Goal: Information Seeking & Learning: Check status

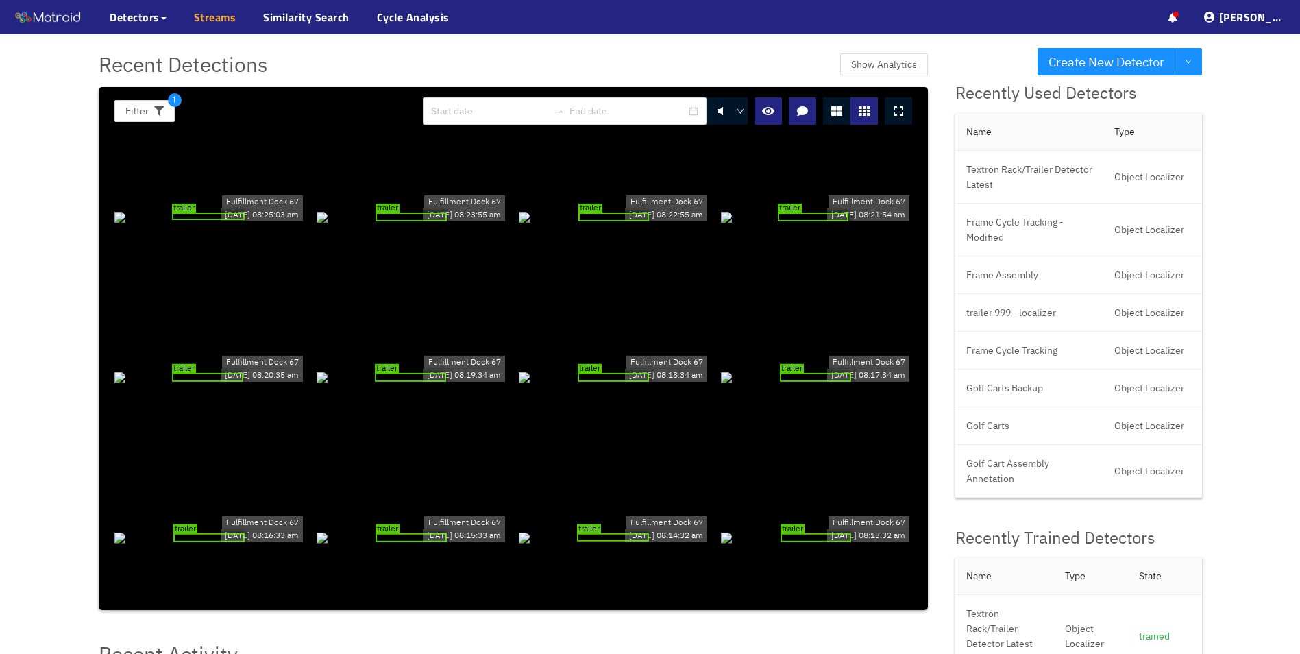
click at [219, 15] on link "Streams" at bounding box center [215, 17] width 42 height 16
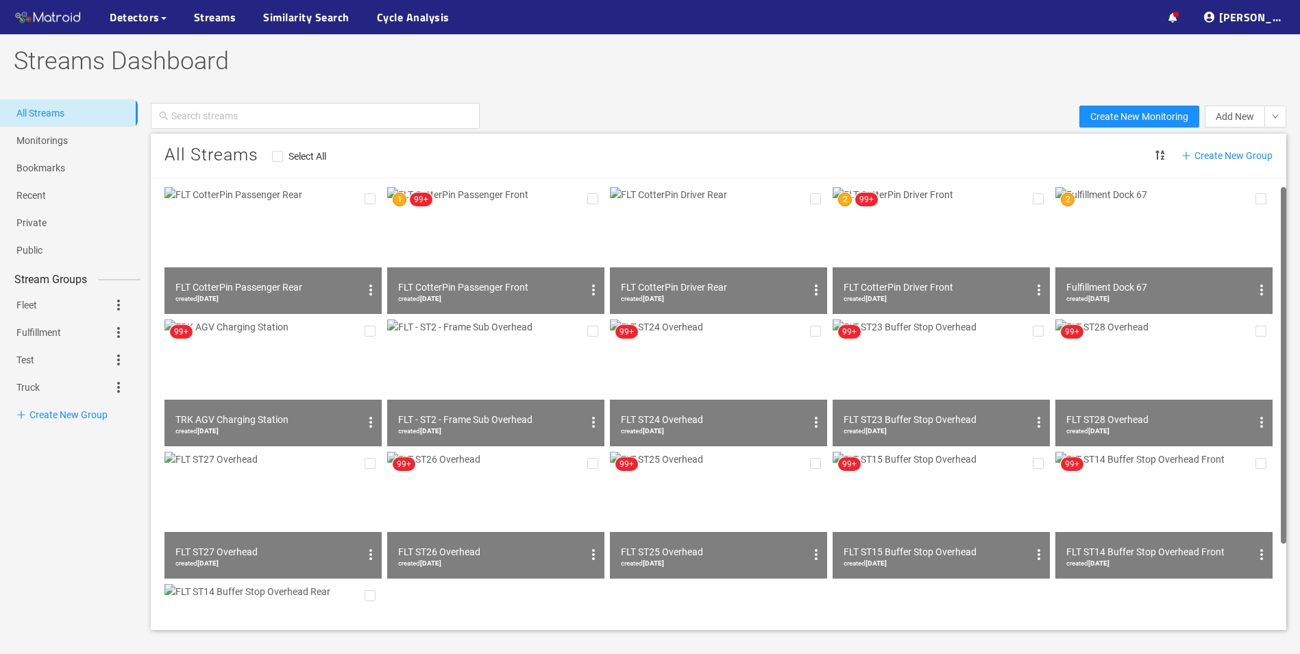
click at [1162, 222] on img at bounding box center [1163, 250] width 217 height 127
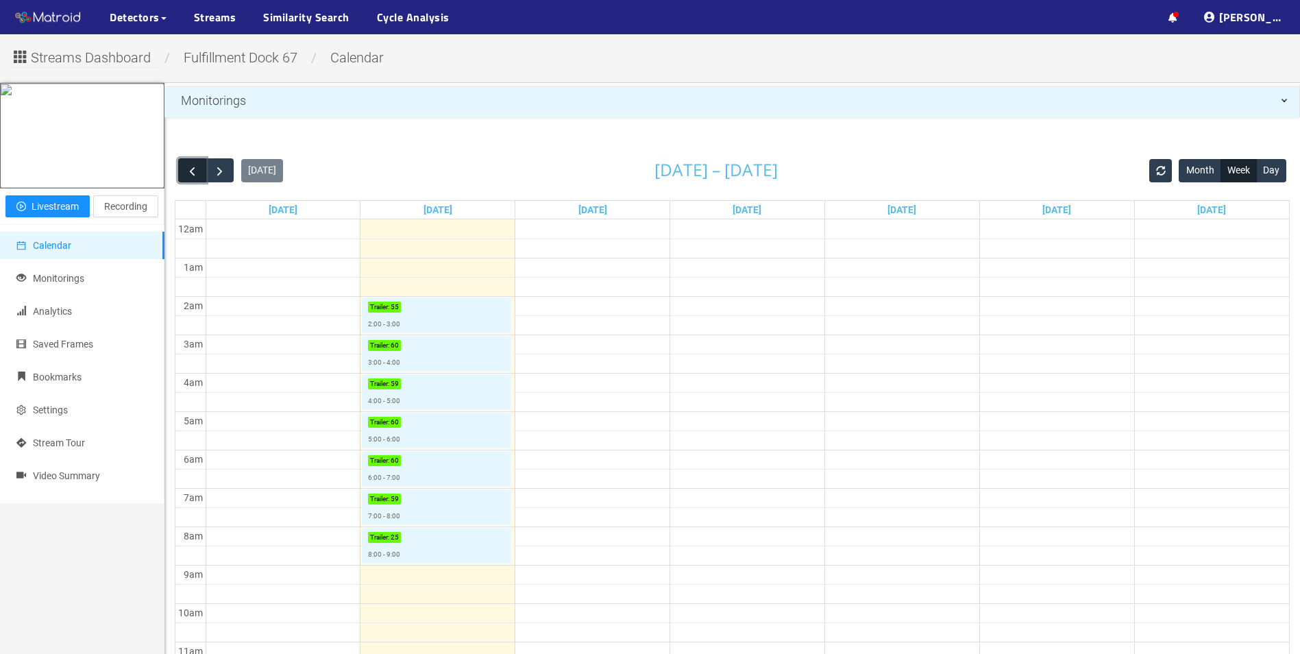
click at [193, 182] on button "button" at bounding box center [192, 170] width 28 height 24
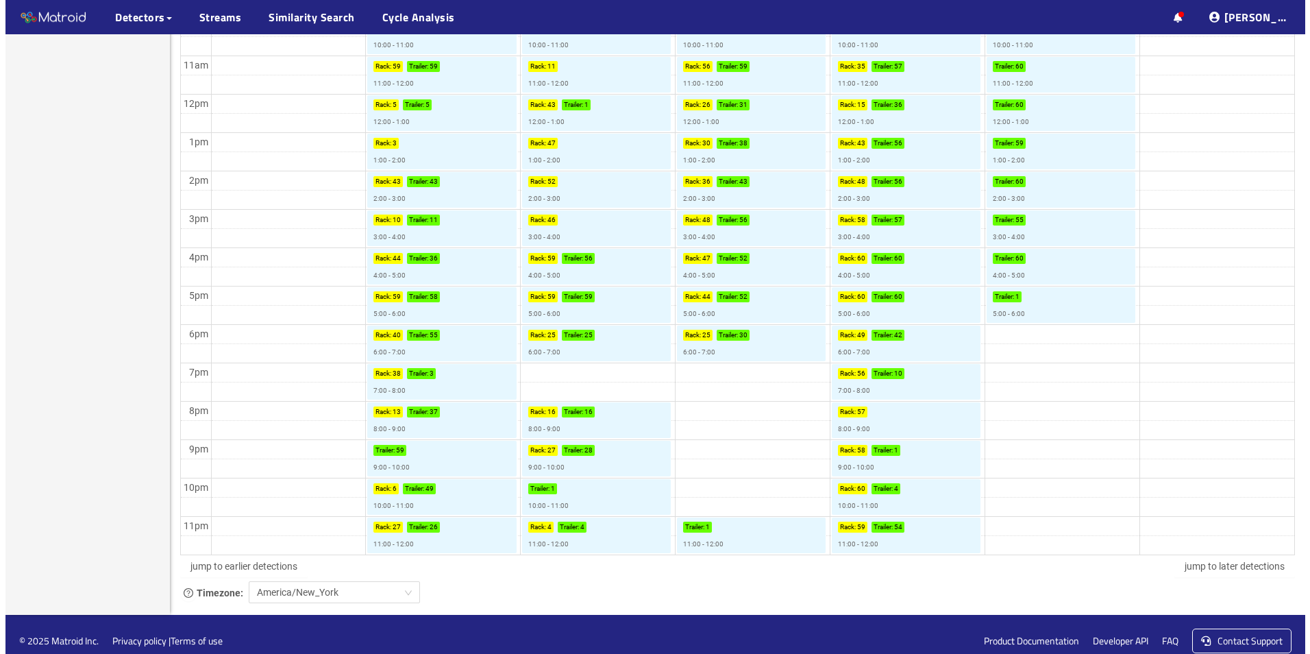
scroll to position [586, 0]
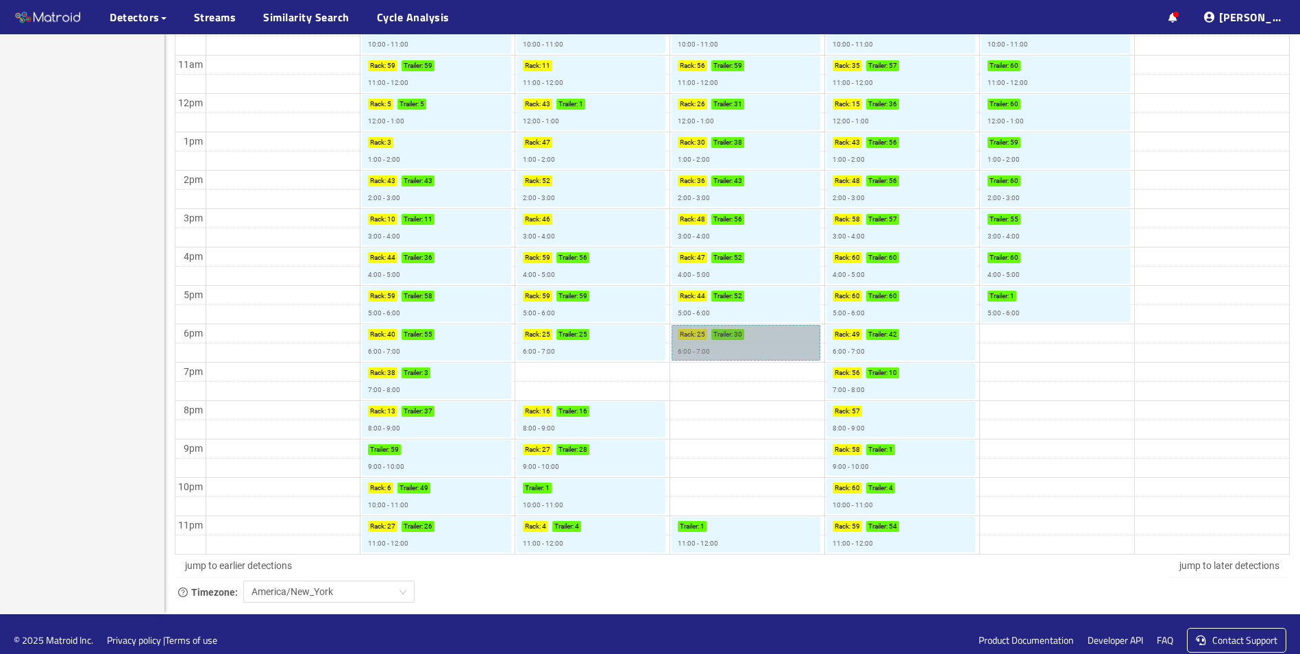
click at [739, 337] on link "Rack : 25 Trailer : 30 6:00 - 7:00" at bounding box center [745, 343] width 149 height 36
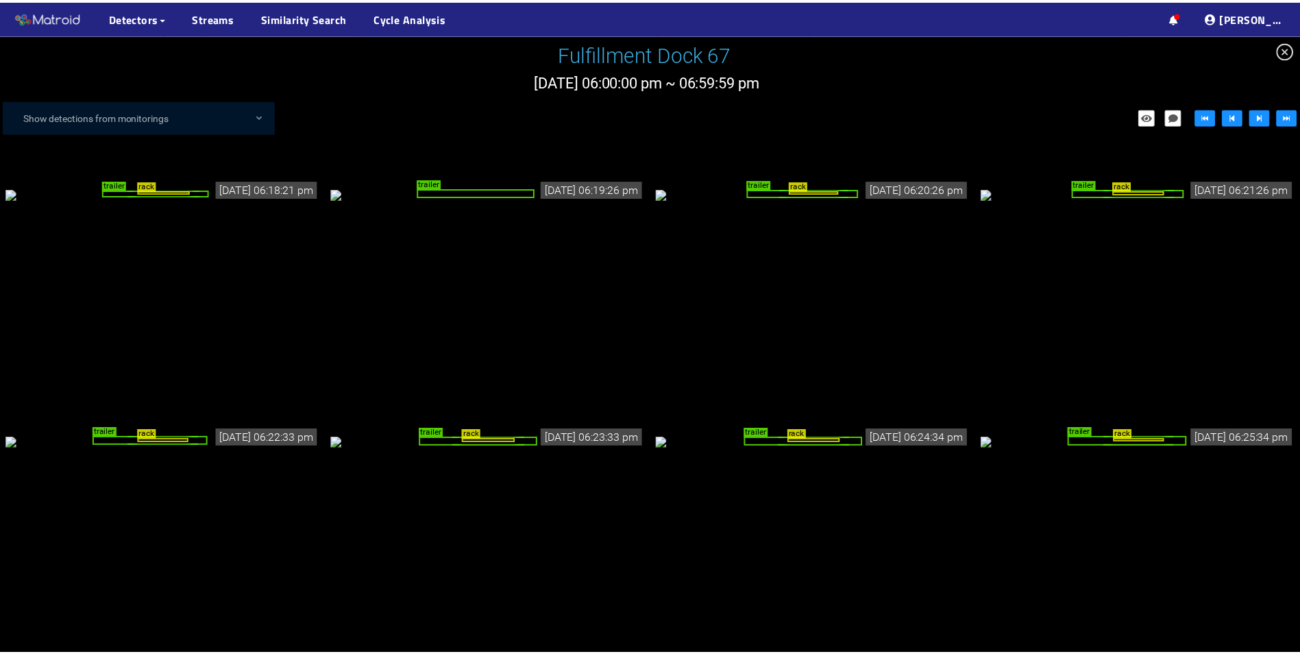
scroll to position [1495, 0]
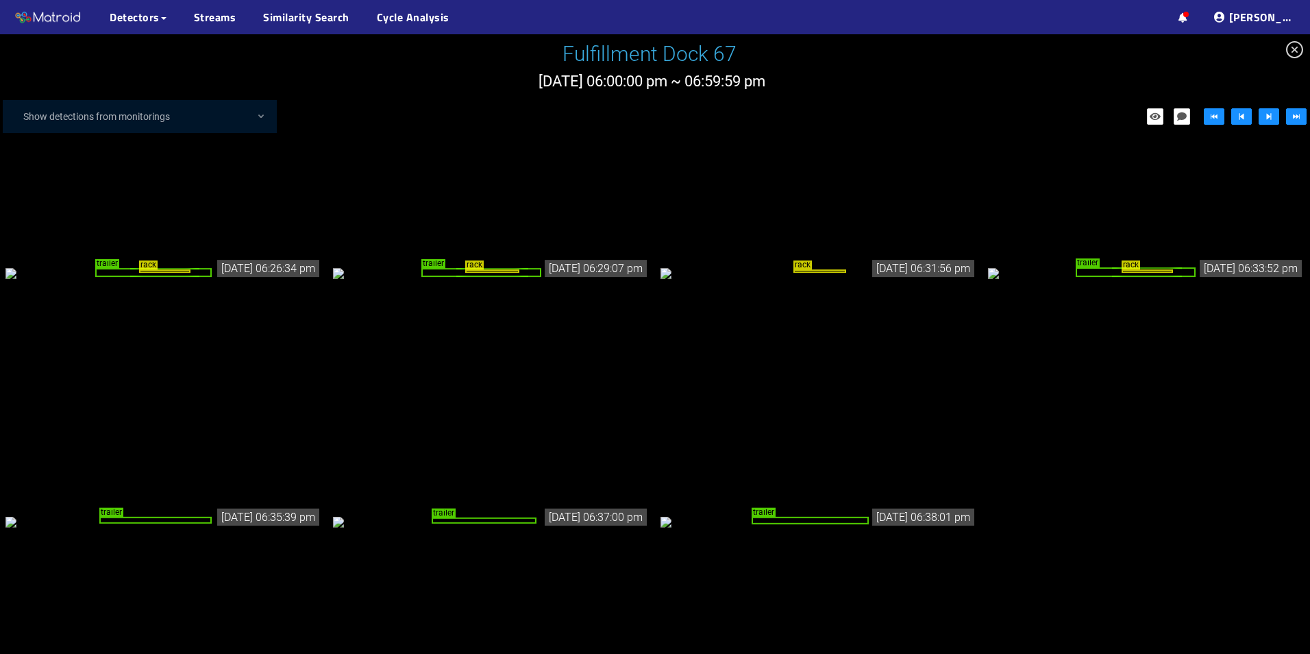
click at [814, 517] on div "trailer" at bounding box center [809, 521] width 117 height 8
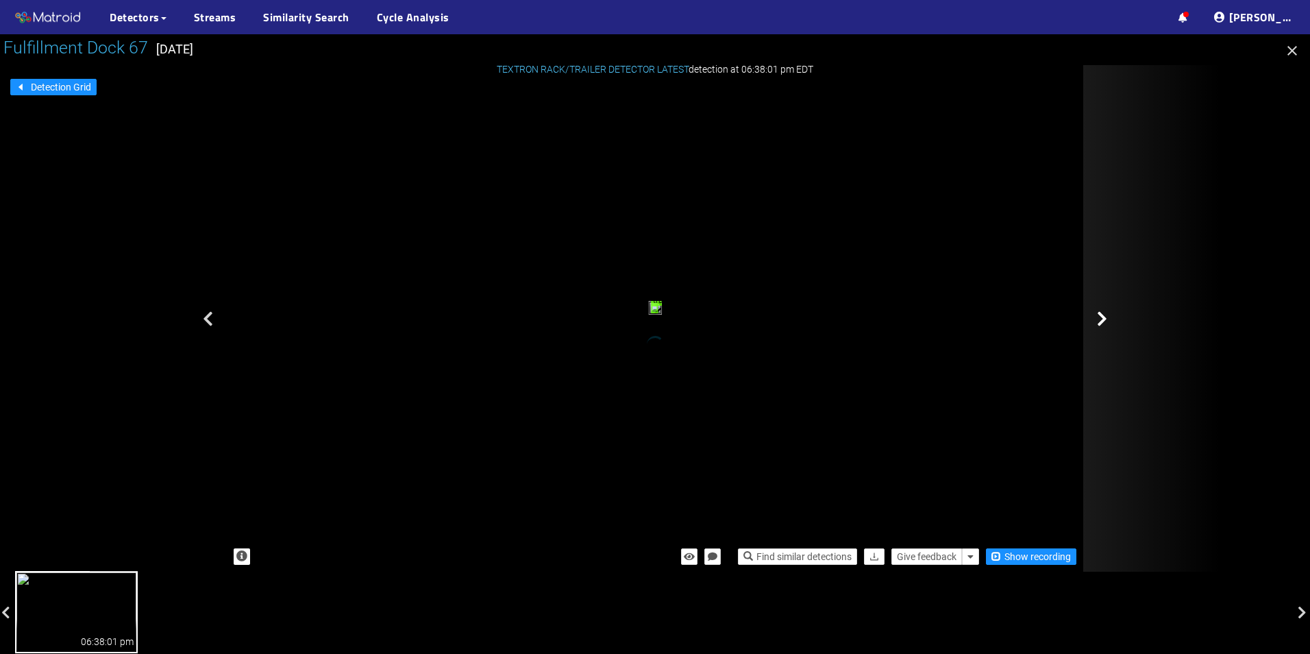
click at [1105, 313] on icon at bounding box center [1102, 318] width 10 height 16
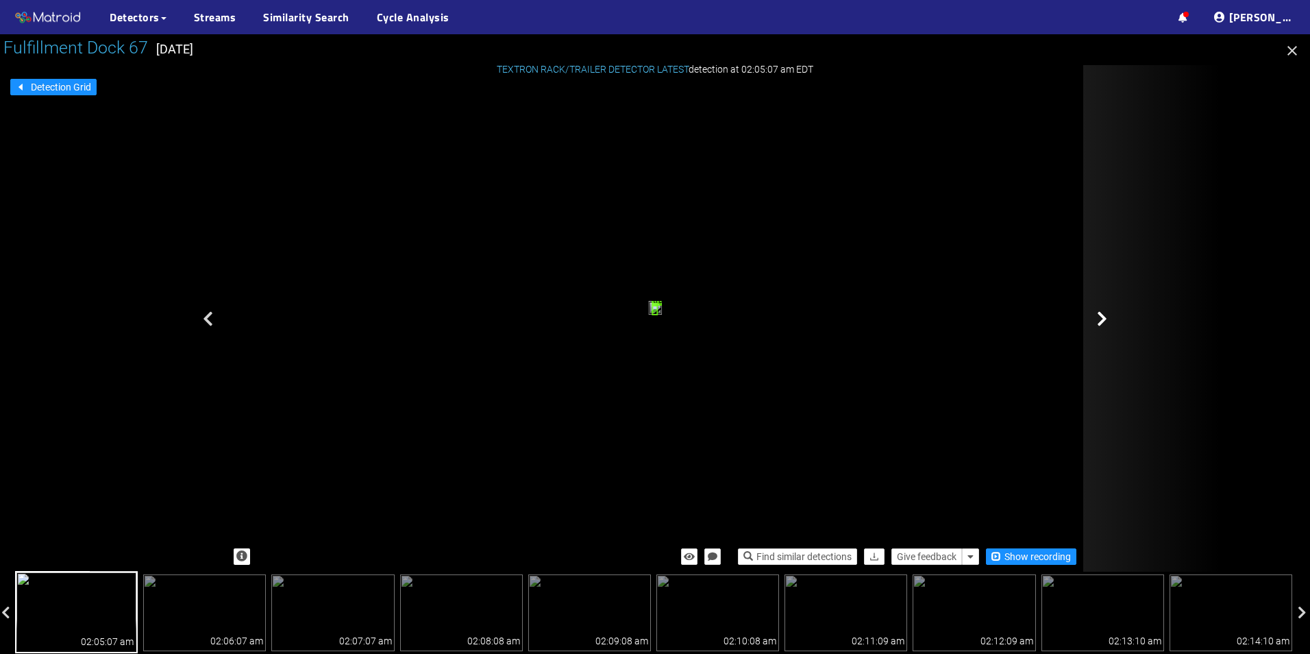
click at [1106, 316] on icon at bounding box center [1102, 318] width 10 height 16
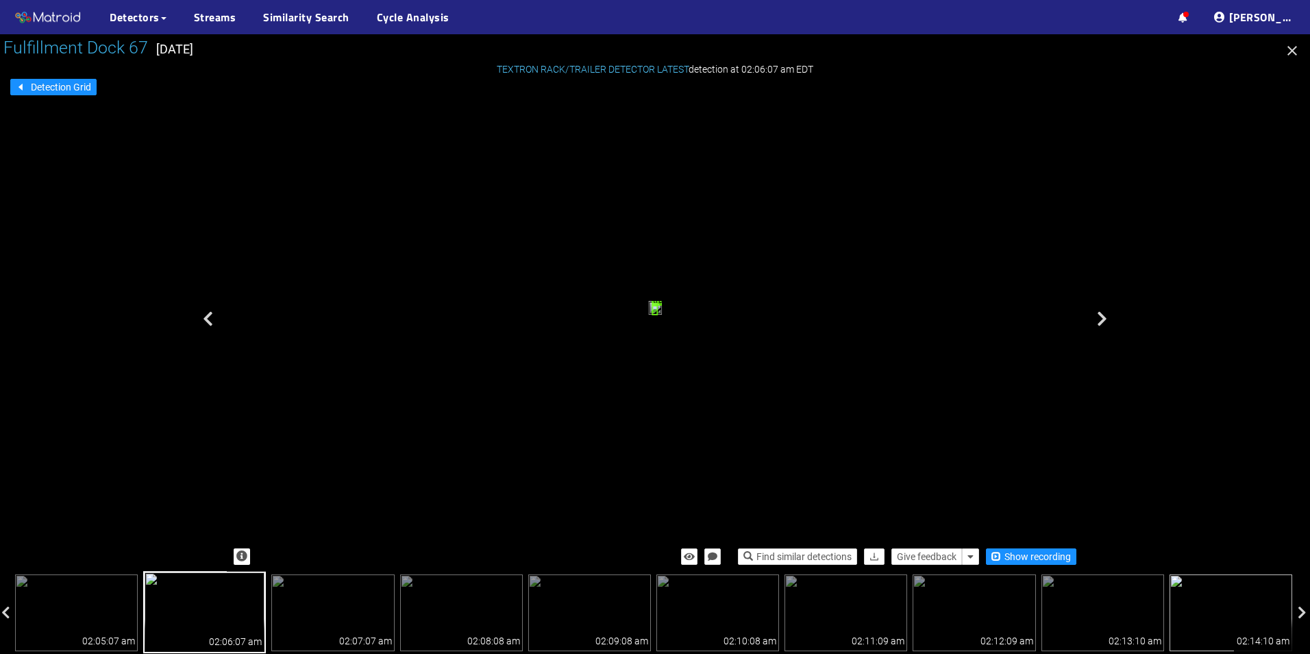
click at [1224, 617] on img at bounding box center [1230, 612] width 123 height 77
click at [1299, 612] on icon at bounding box center [1301, 613] width 9 height 14
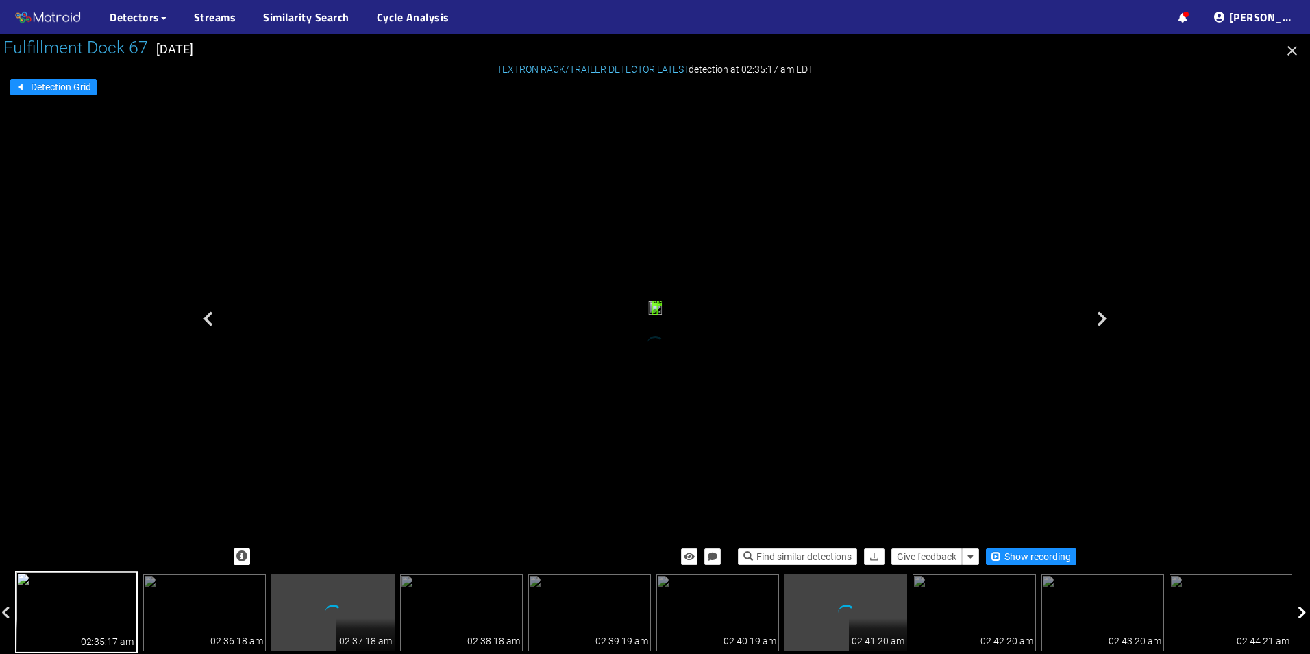
click at [1299, 612] on icon at bounding box center [1301, 613] width 9 height 14
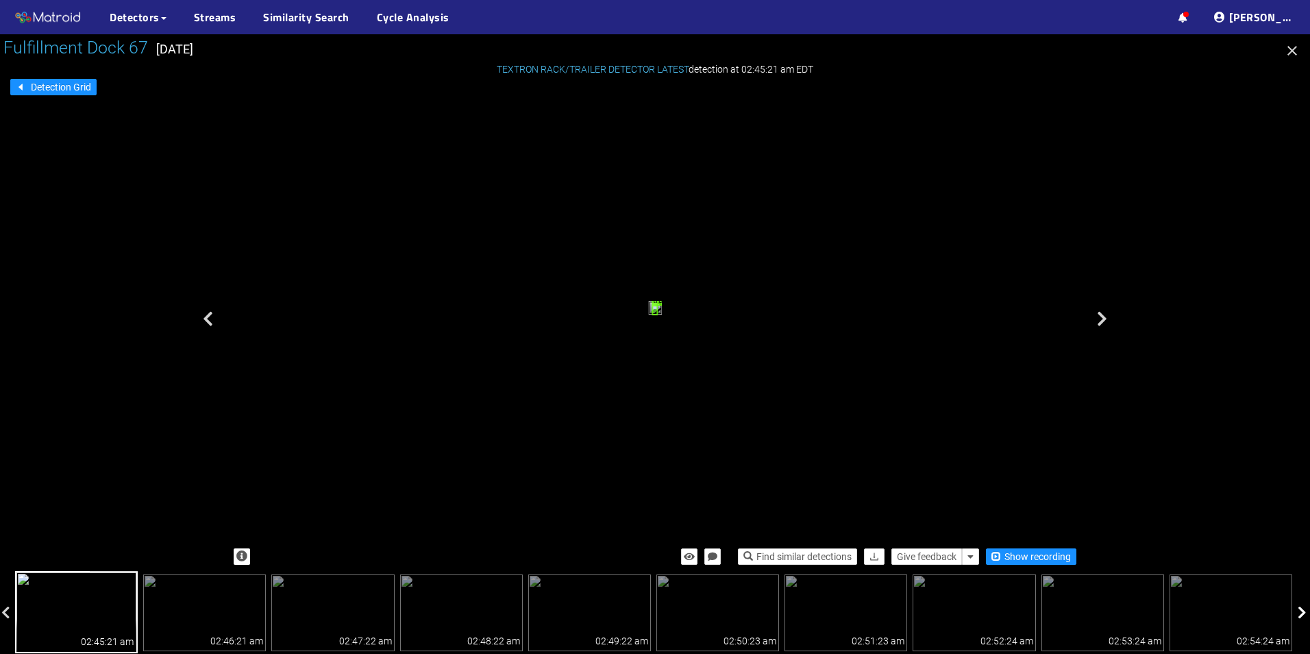
click at [1299, 612] on icon at bounding box center [1301, 613] width 9 height 14
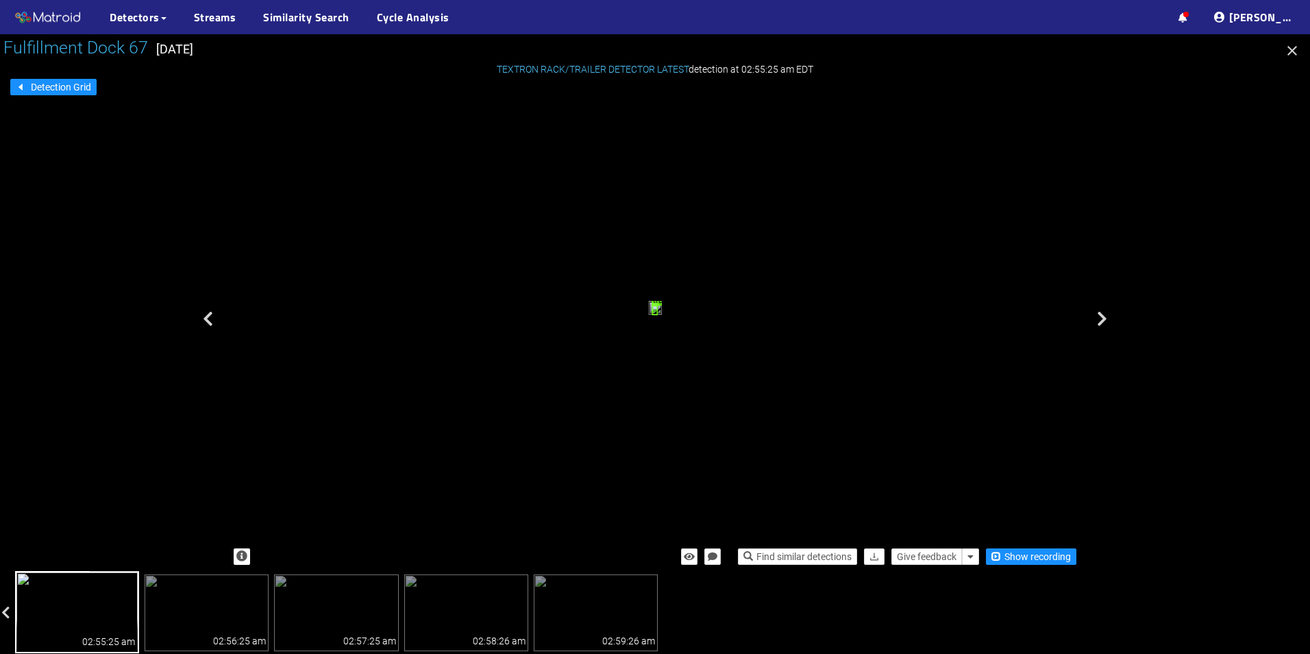
click at [1299, 612] on div "02:55:25 am 02:56:25 am 02:57:25 am 02:58:26 am 02:59:26 am" at bounding box center [662, 612] width 1296 height 79
click at [1298, 56] on icon "button" at bounding box center [1292, 50] width 16 height 16
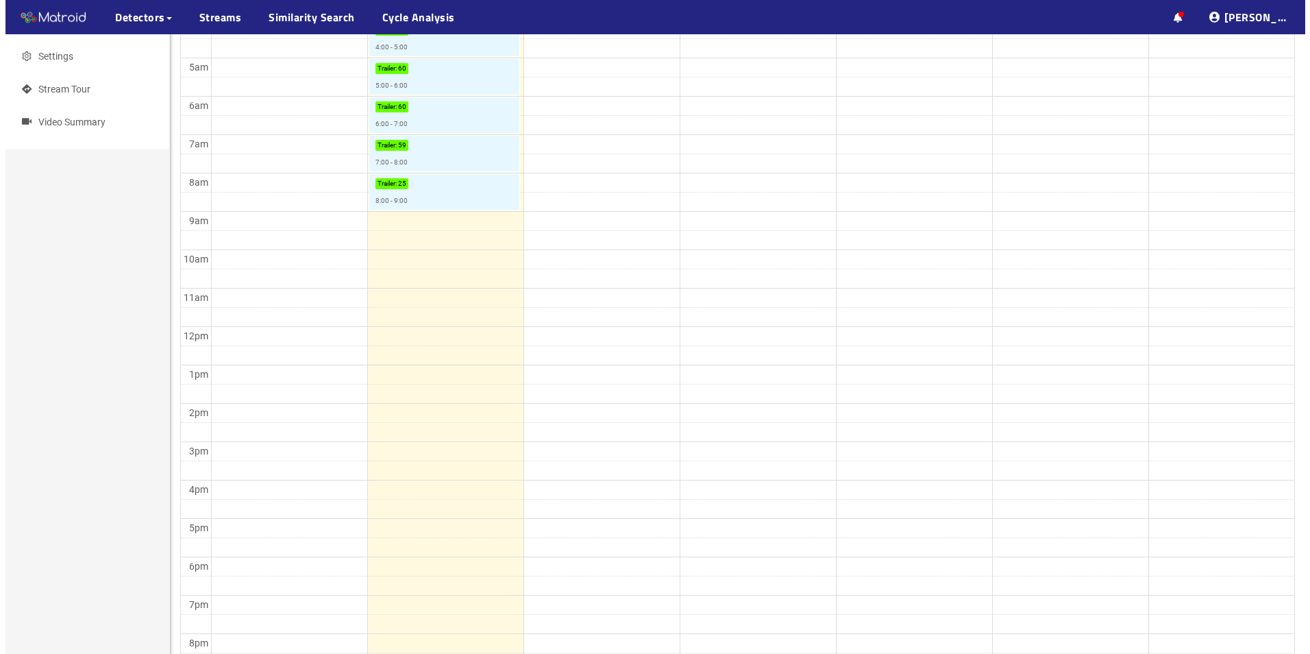
scroll to position [358, 0]
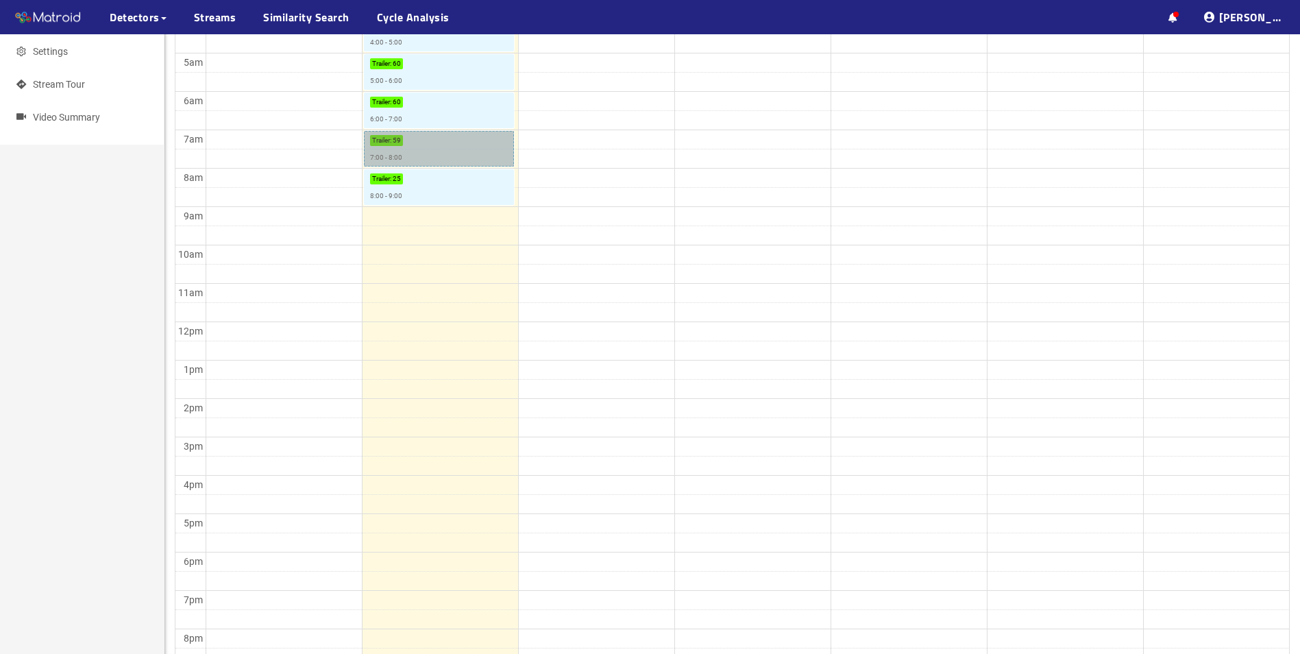
click at [423, 142] on link "Trailer : 59 7:00 - 8:00" at bounding box center [439, 149] width 150 height 36
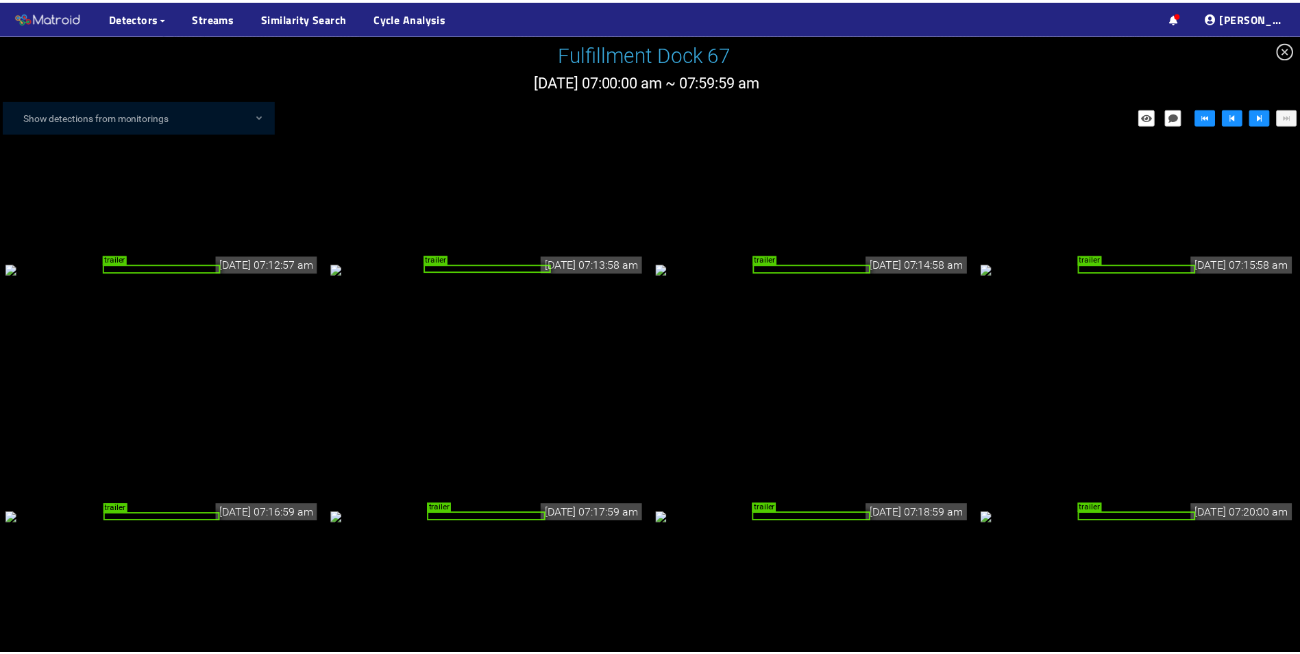
scroll to position [754, 0]
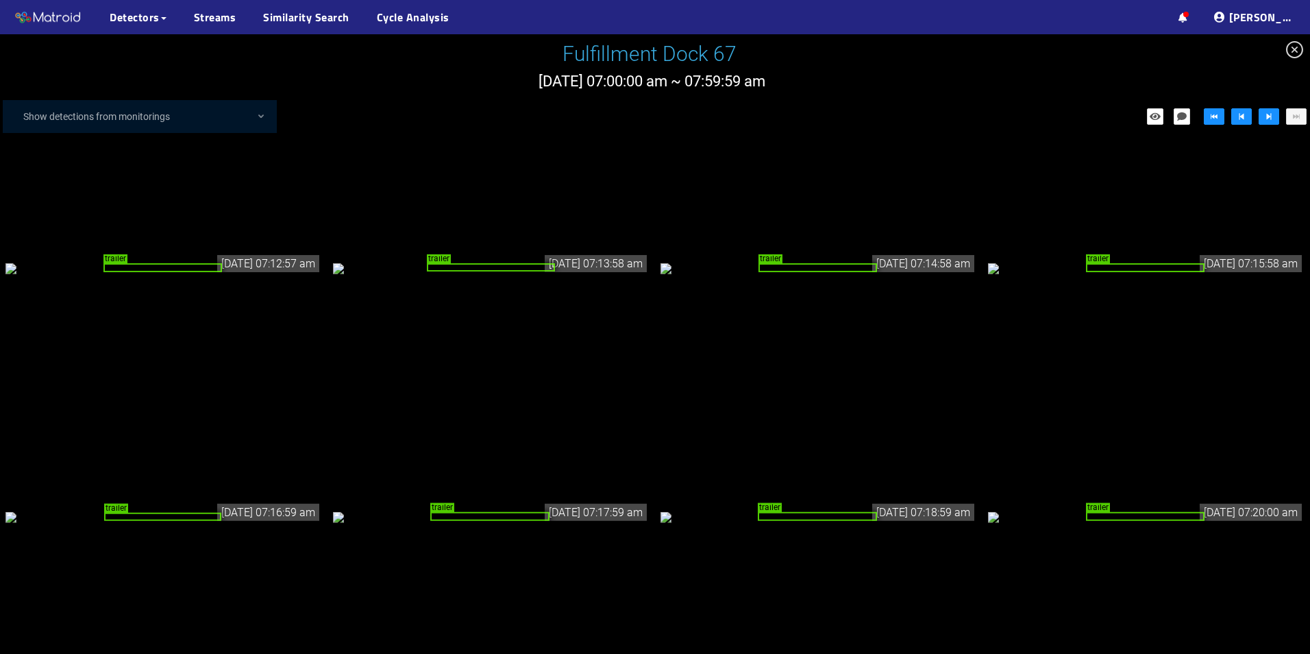
click at [501, 272] on div "trailer" at bounding box center [491, 267] width 128 height 9
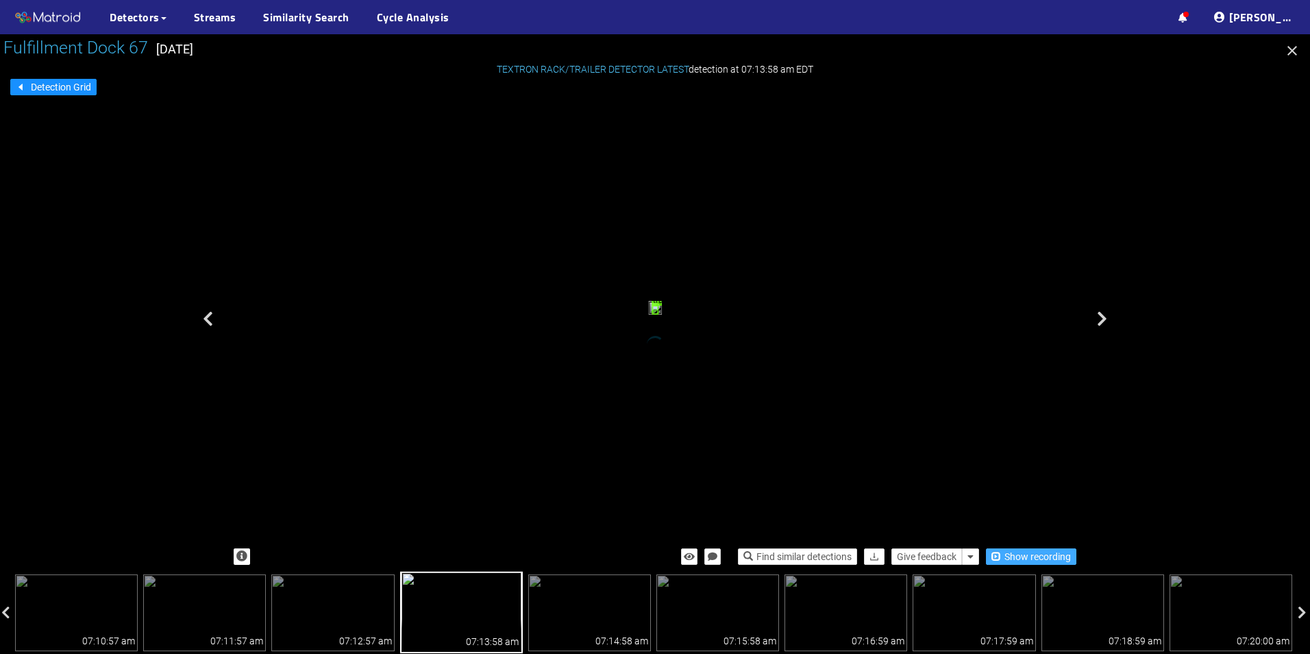
click at [1017, 556] on span "Show recording" at bounding box center [1037, 556] width 66 height 15
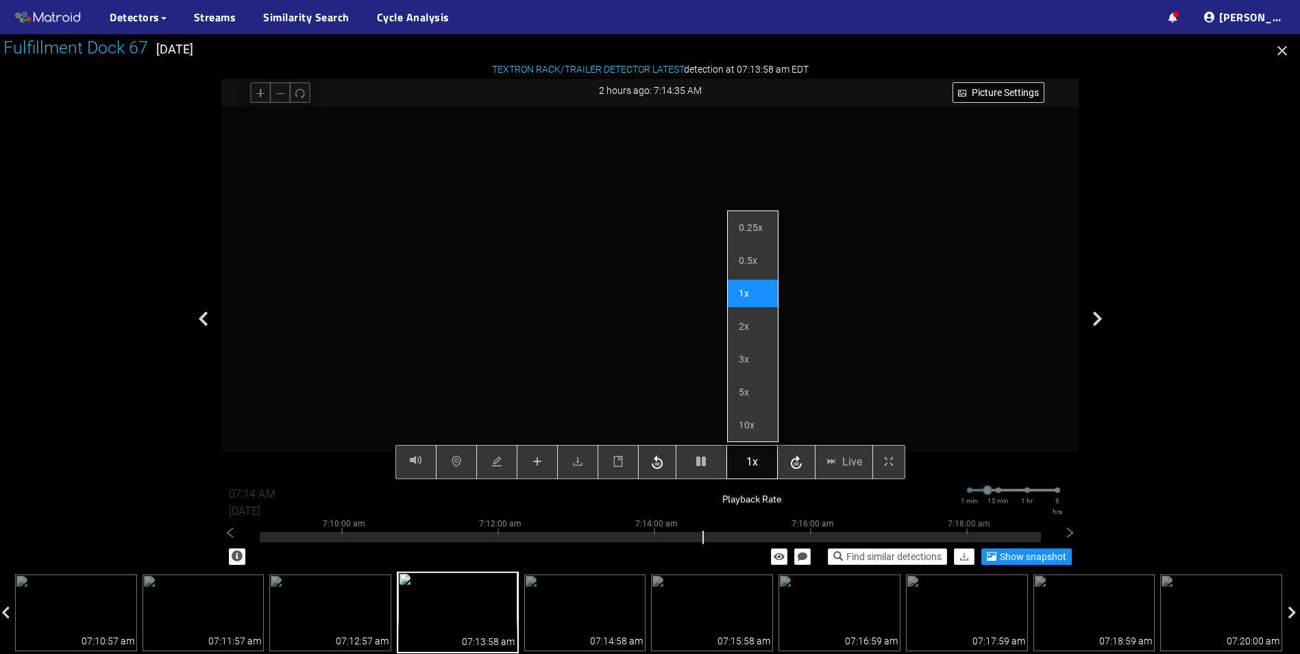
click at [754, 466] on span "1x" at bounding box center [752, 461] width 12 height 17
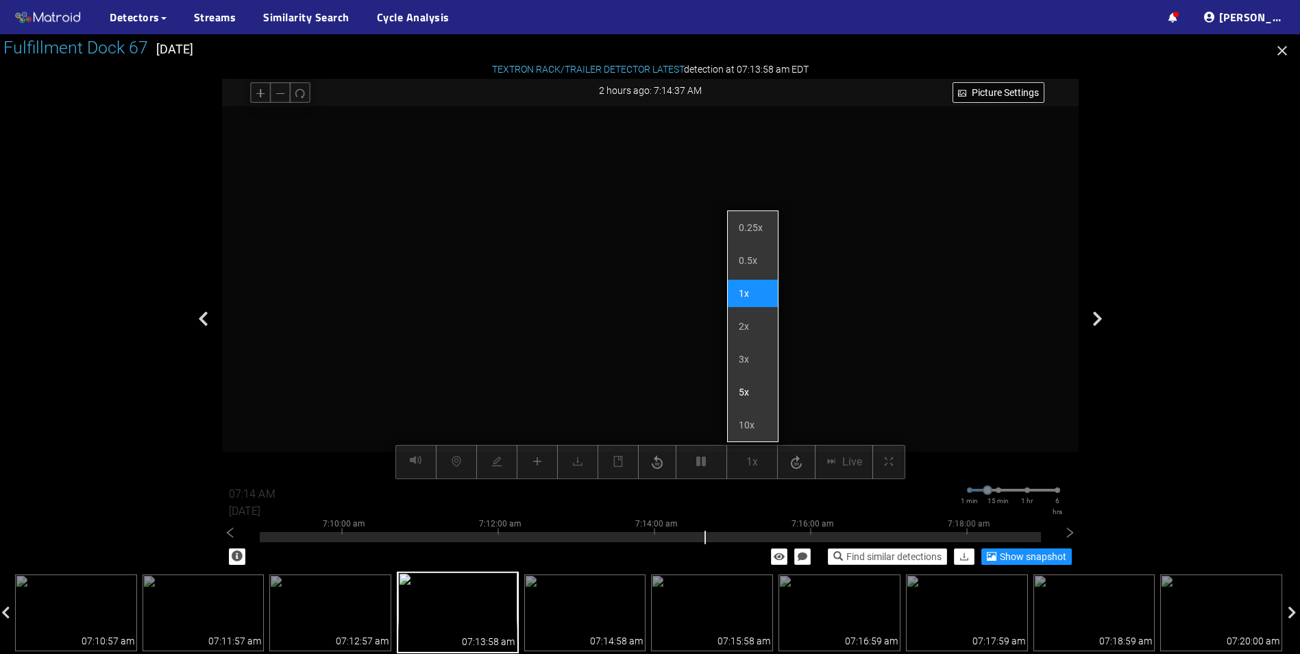
click at [751, 388] on li "5x" at bounding box center [753, 391] width 50 height 27
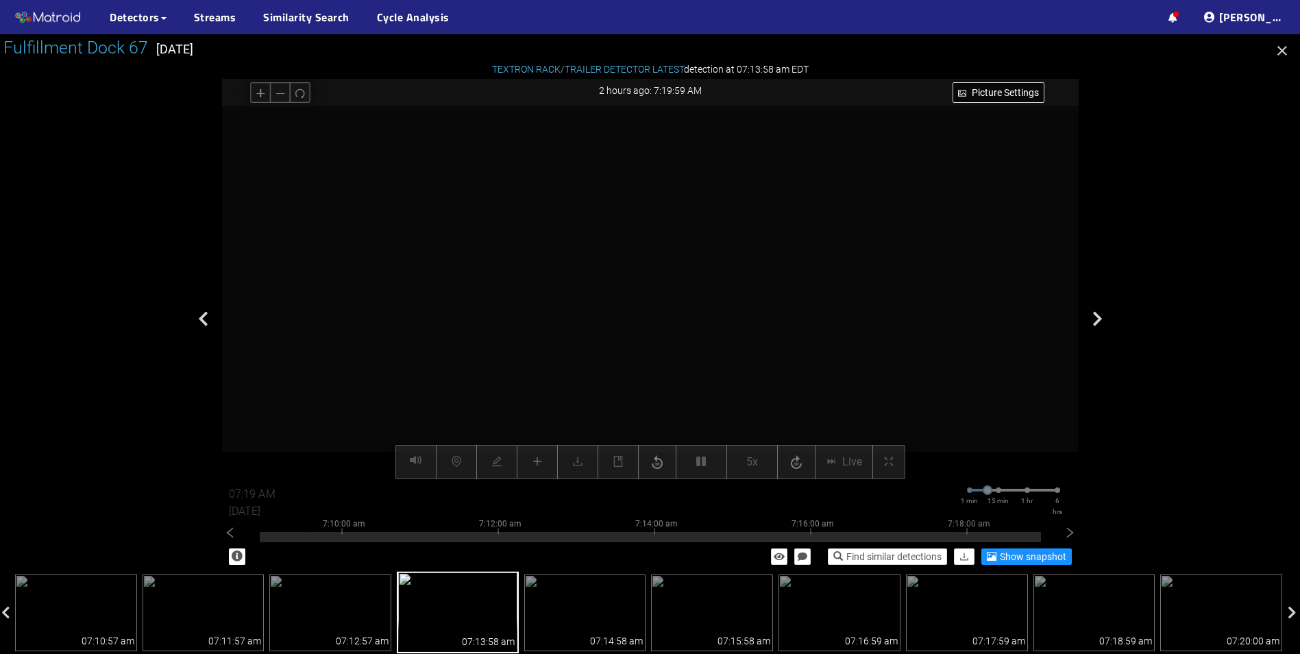
type input "07:20 AM"
